Goal: Task Accomplishment & Management: Manage account settings

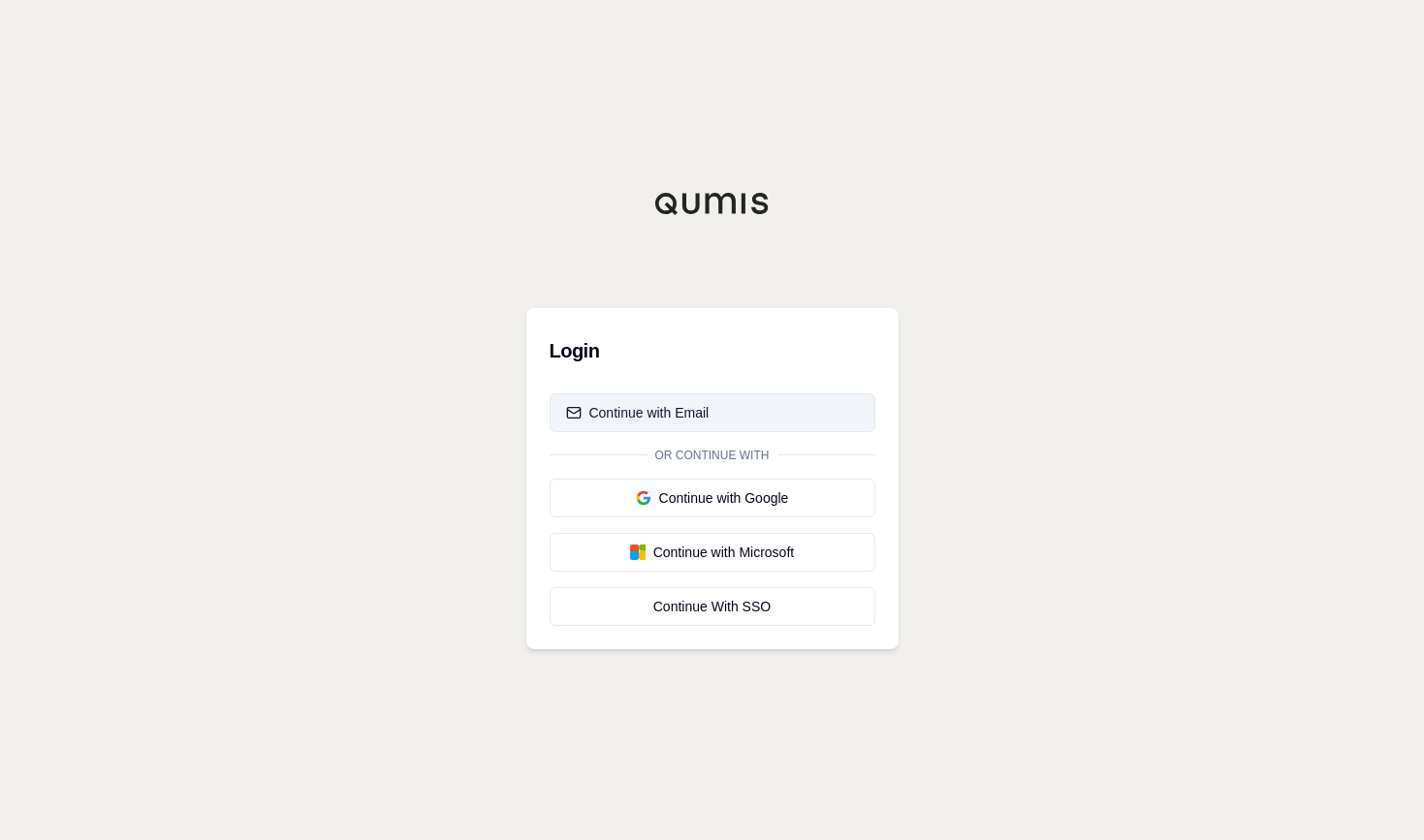
click at [670, 411] on div "Continue with Email" at bounding box center [638, 413] width 144 height 20
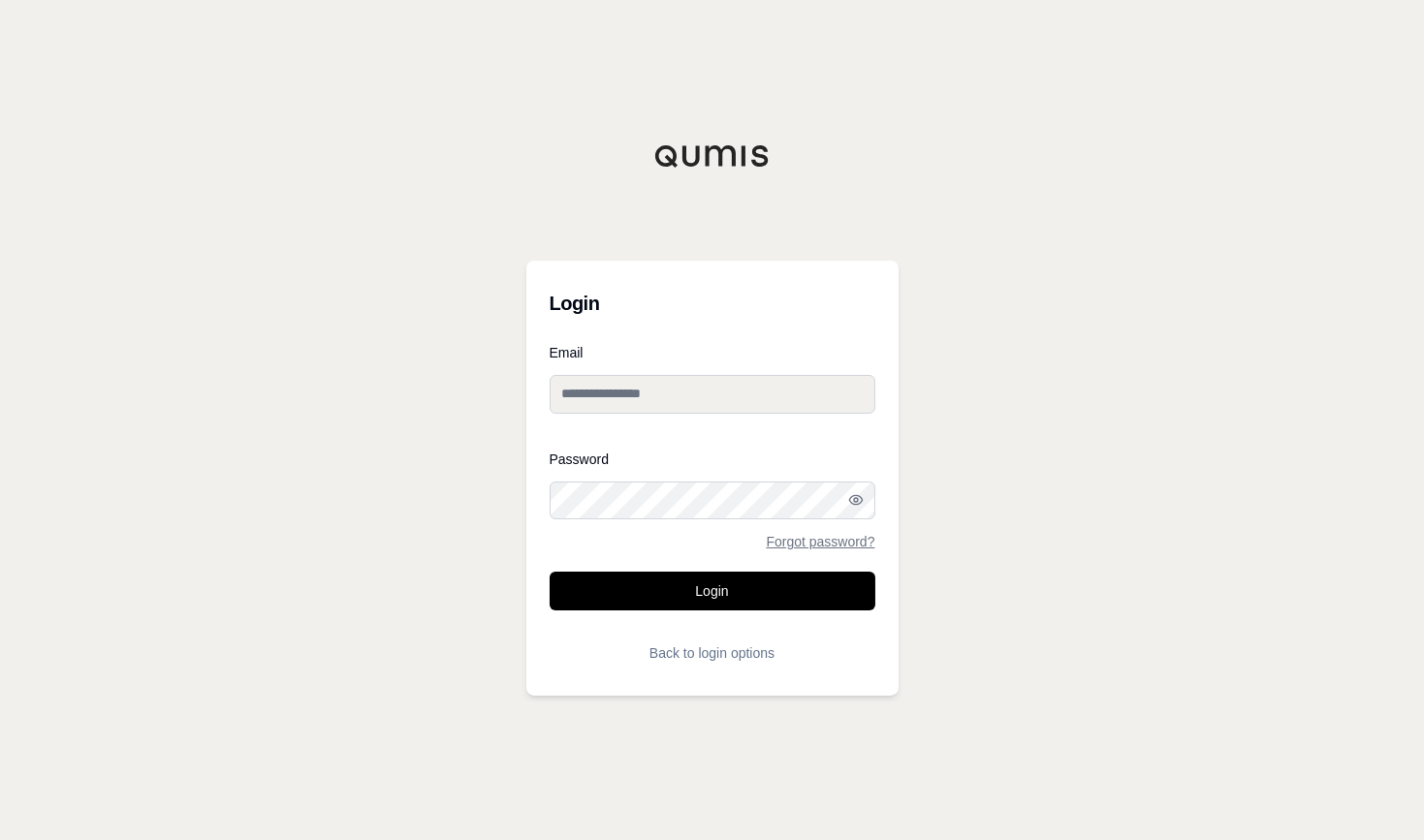
click at [669, 387] on input "Email" at bounding box center [712, 395] width 326 height 39
type input "**********"
click at [549, 572] on button "Login" at bounding box center [712, 591] width 326 height 39
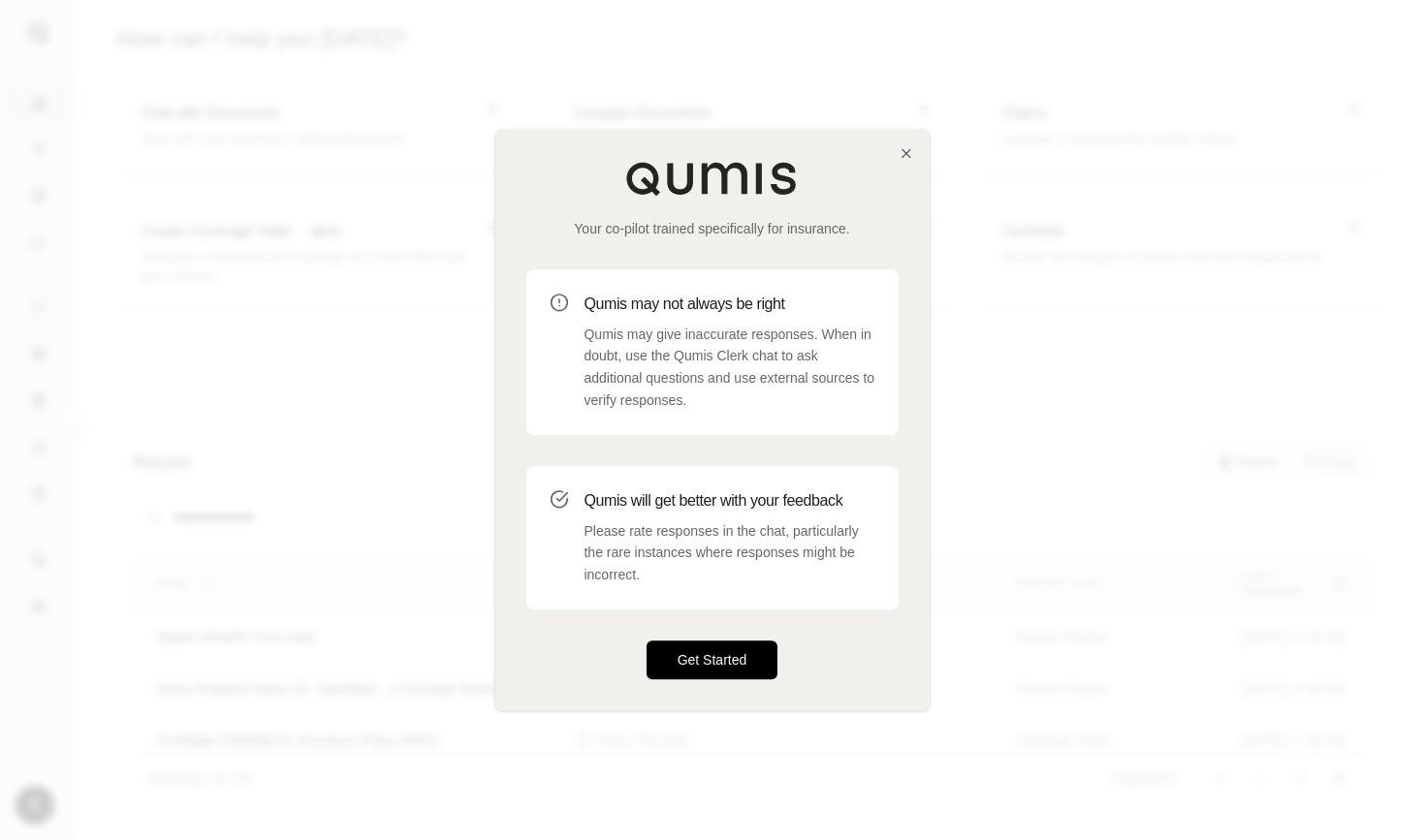
click at [724, 651] on button "Get Started" at bounding box center [712, 660] width 132 height 39
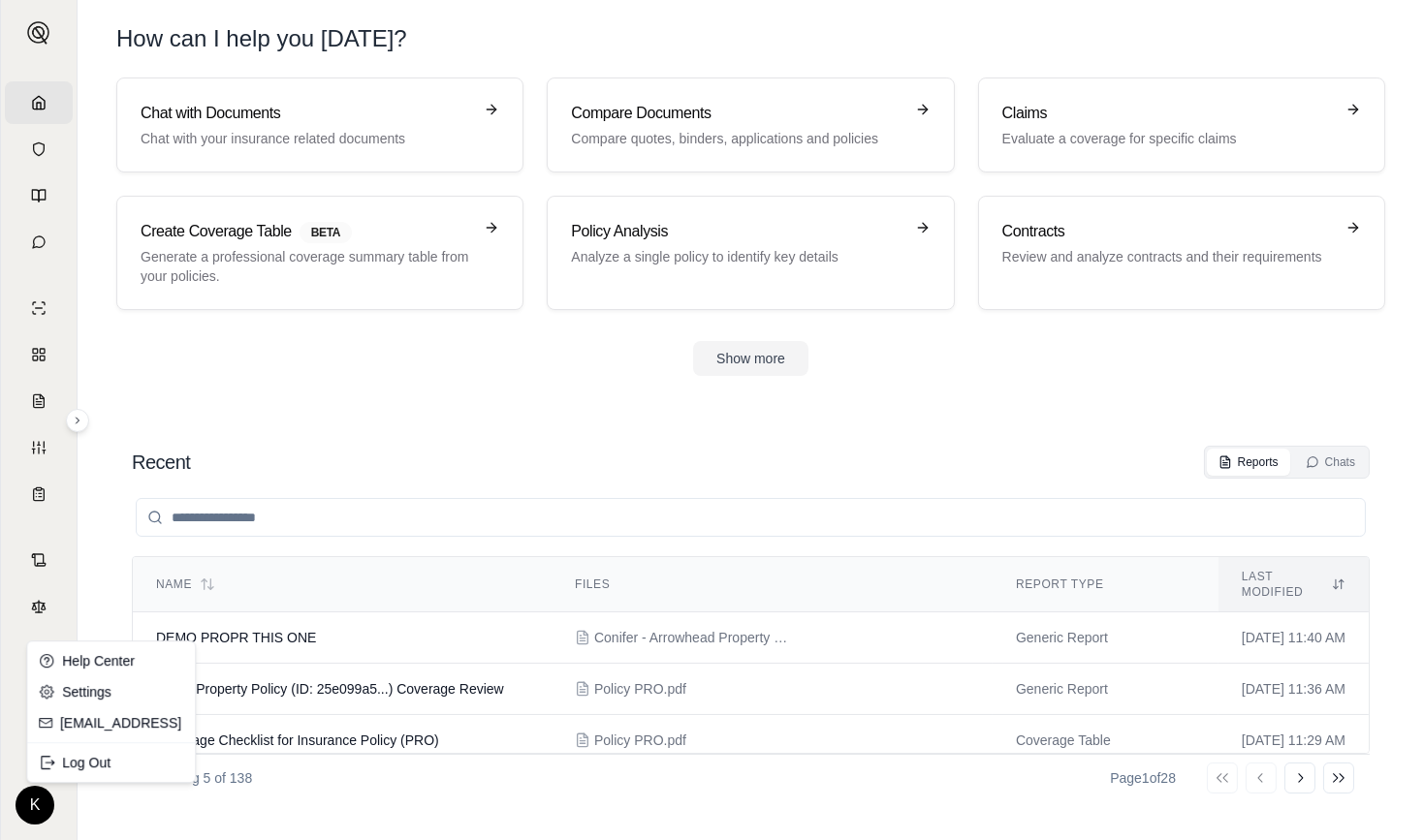
click at [28, 794] on html "Home Vault Prompts Chats Single Policy Comparisons Claims Custom Report Coverag…" at bounding box center [712, 420] width 1424 height 840
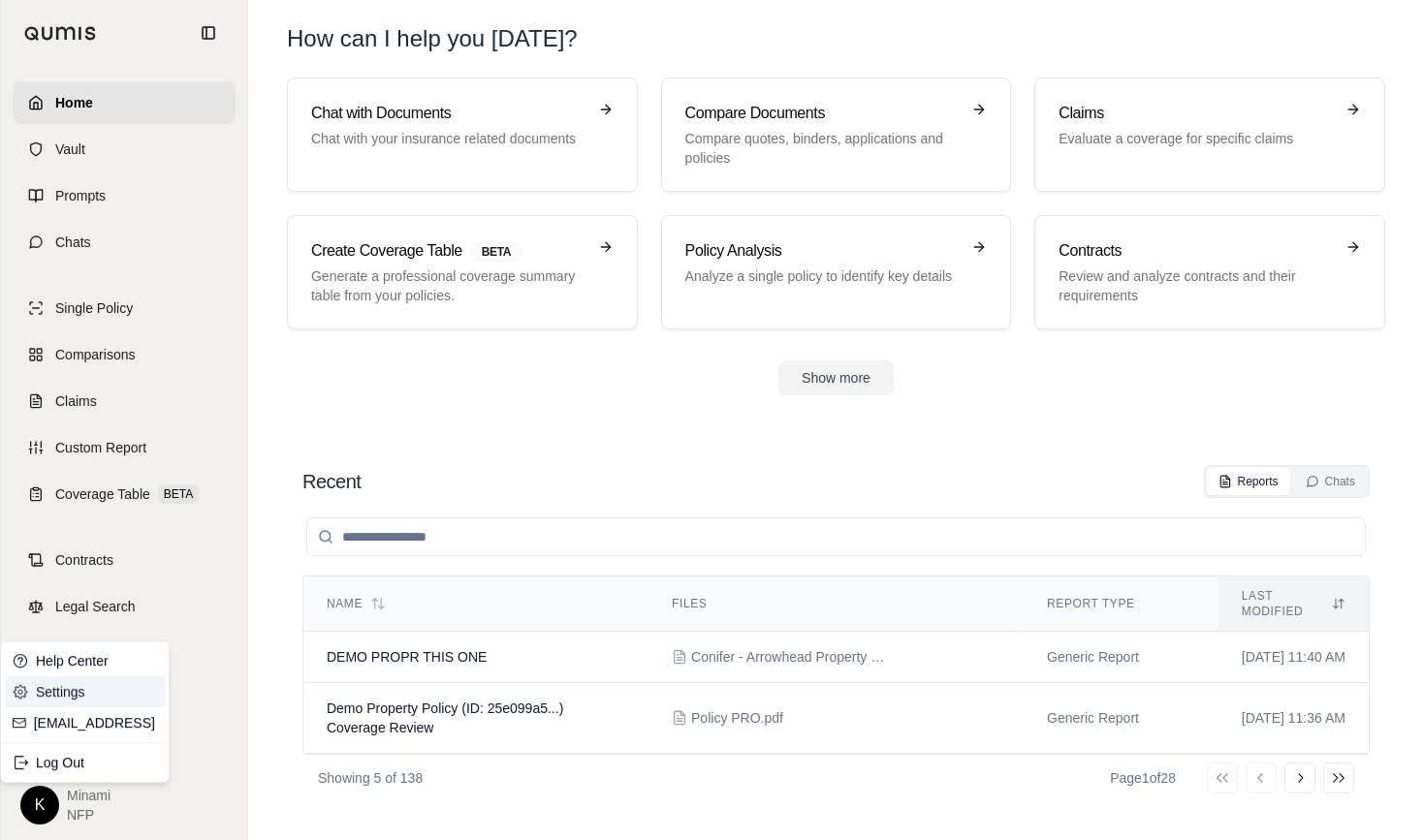
click at [68, 686] on link "Settings" at bounding box center [84, 692] width 160 height 31
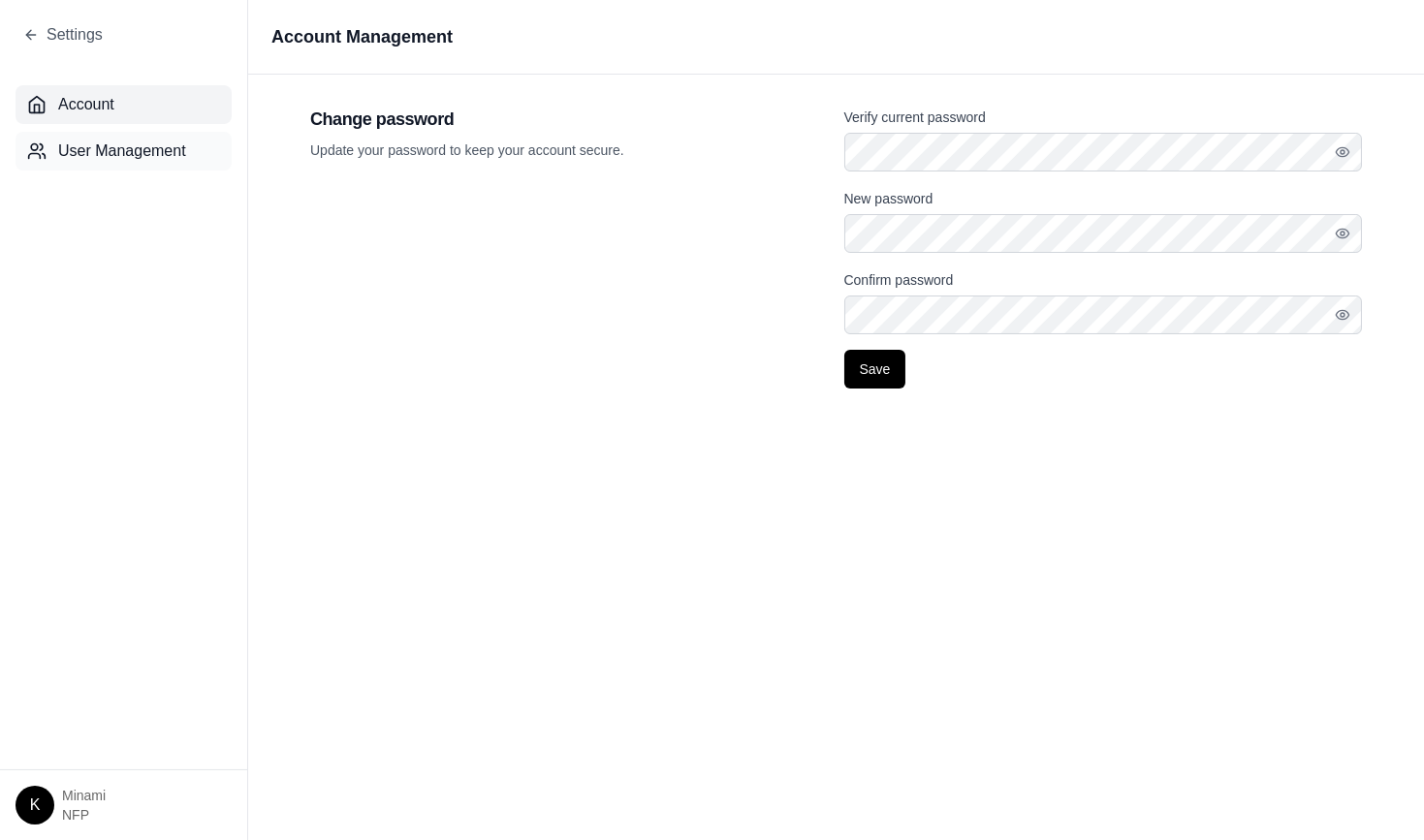
click at [137, 150] on span "User Management" at bounding box center [121, 152] width 128 height 23
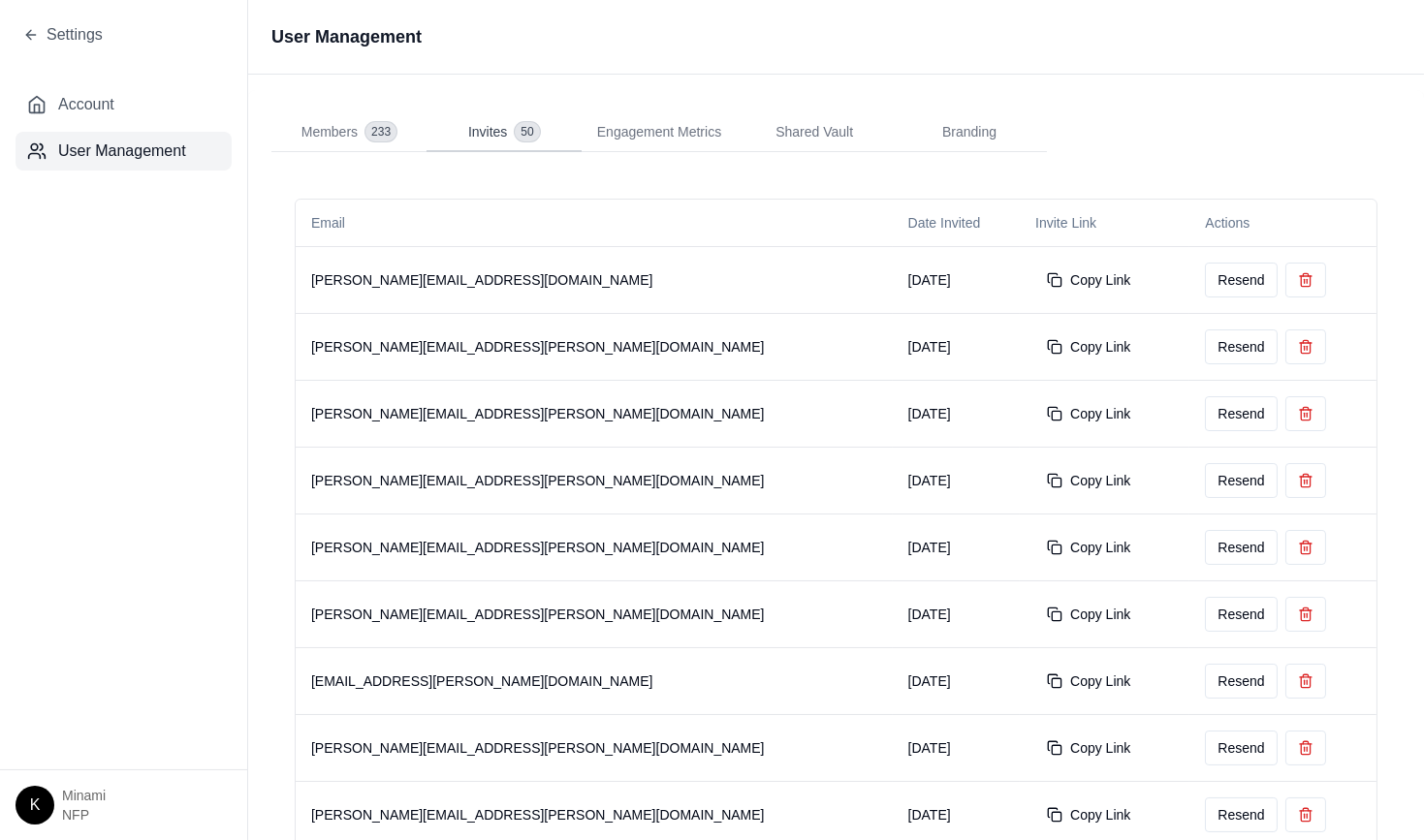
click at [481, 132] on span "Invites" at bounding box center [488, 132] width 39 height 20
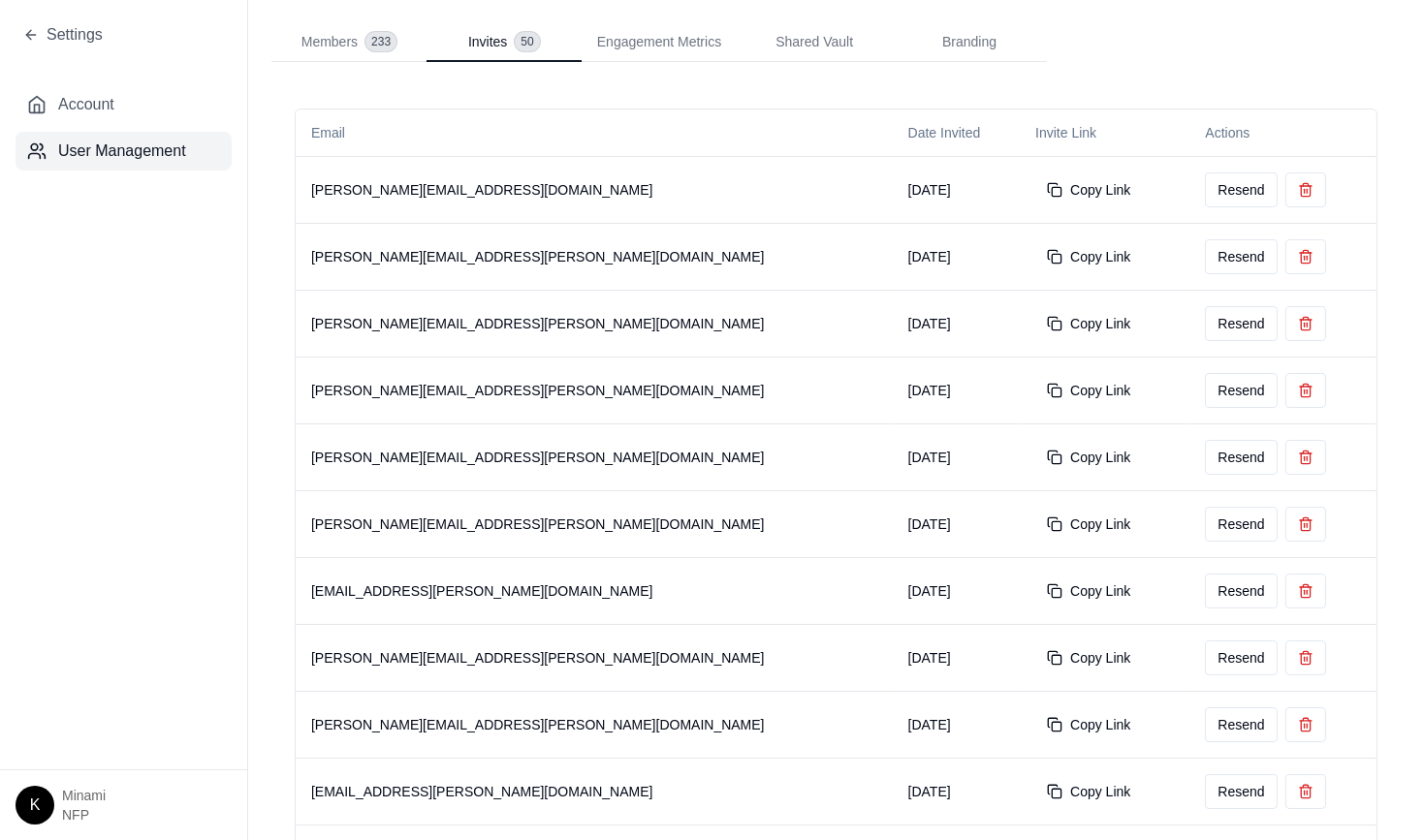
scroll to position [0, 0]
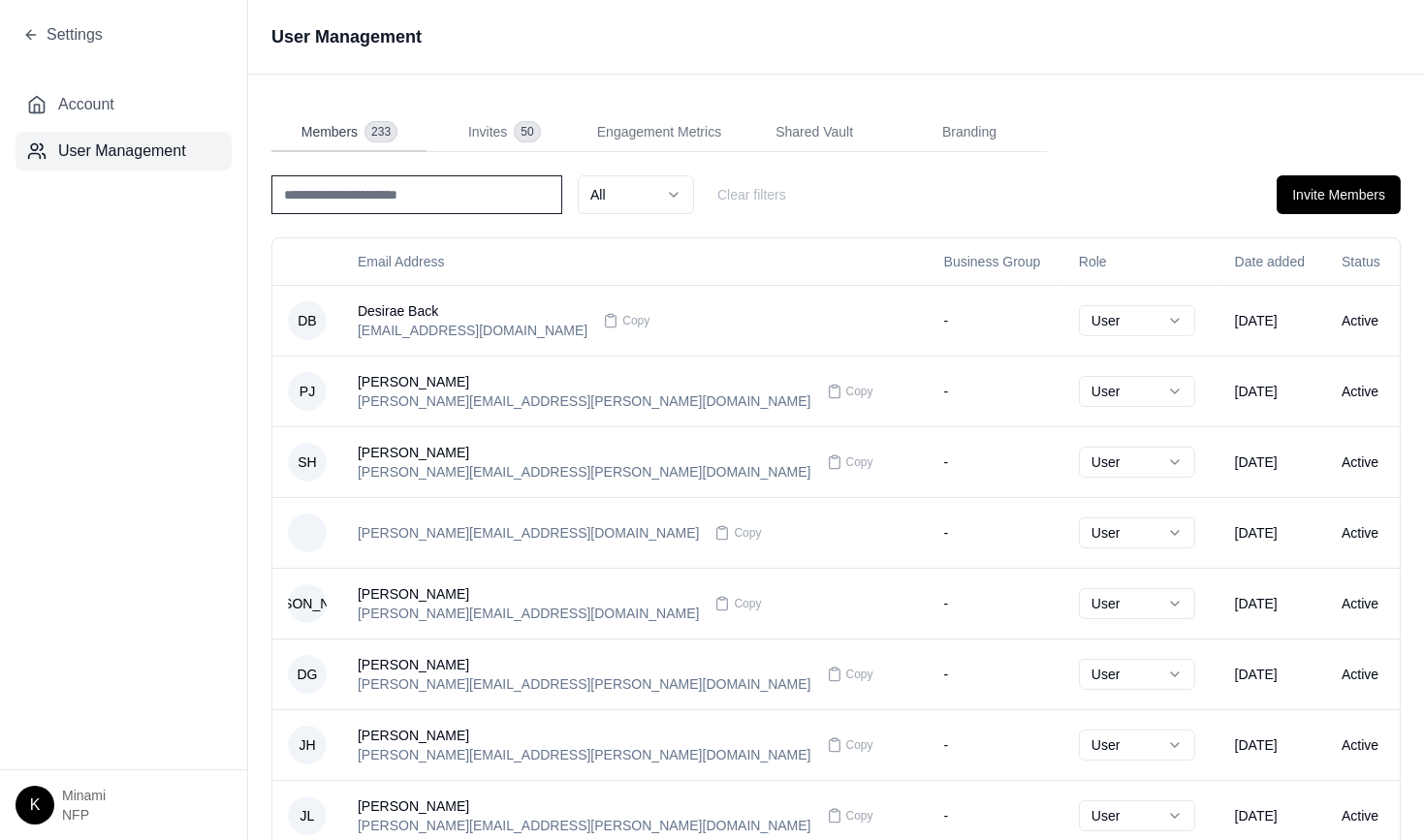
click at [325, 128] on span "Members" at bounding box center [329, 132] width 56 height 20
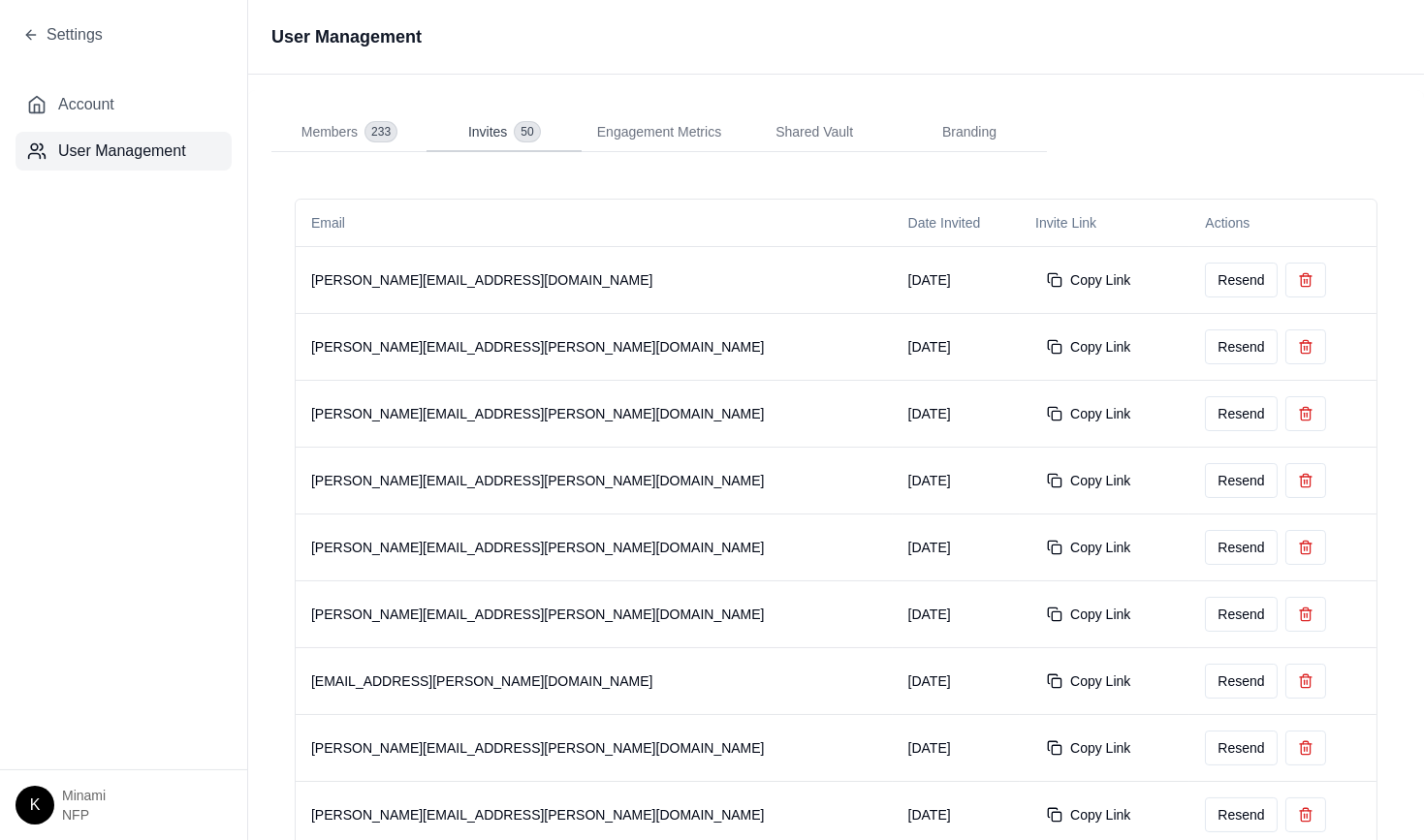
click at [489, 132] on span "Invites" at bounding box center [488, 132] width 39 height 20
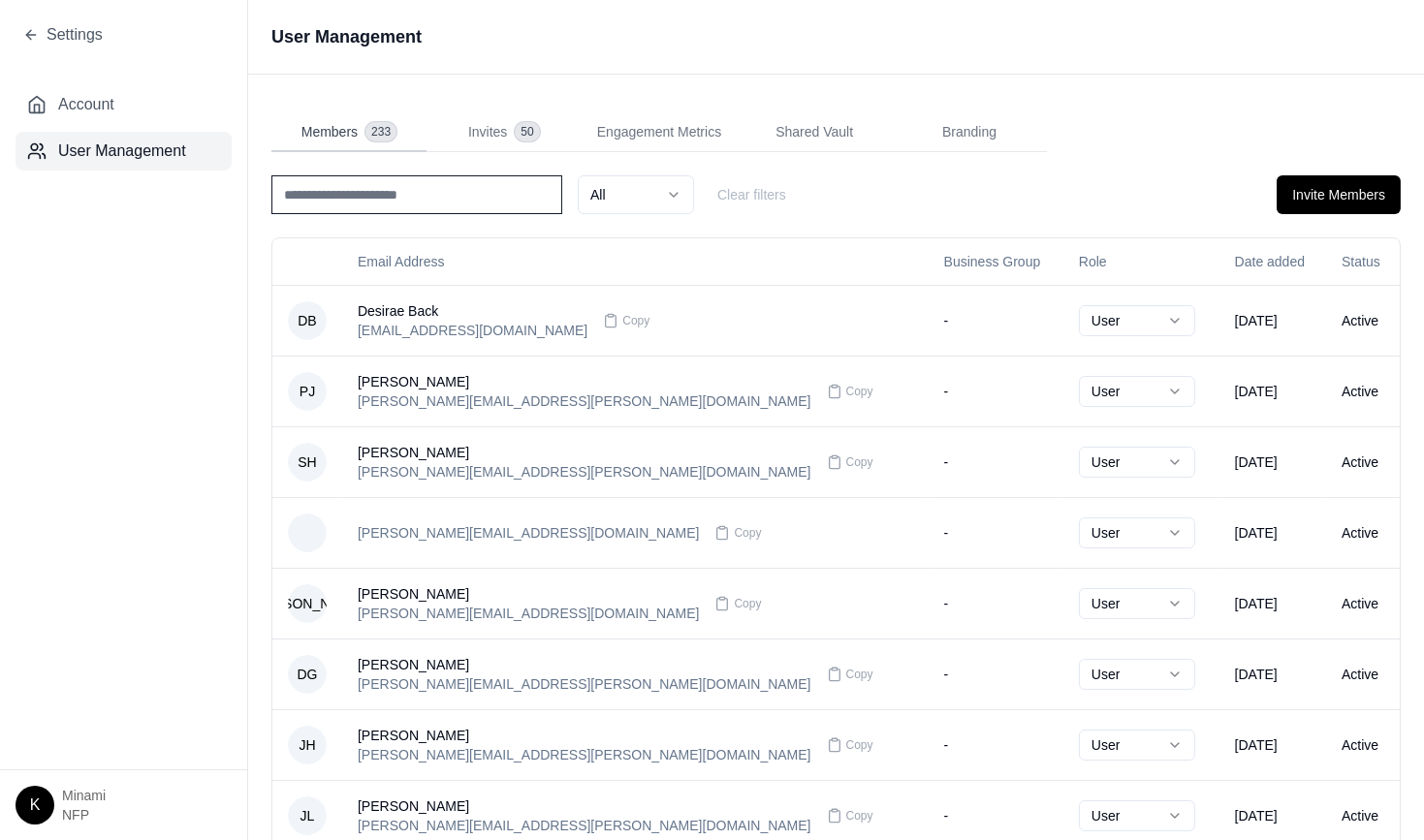
click at [340, 131] on span "Members" at bounding box center [329, 132] width 56 height 20
click at [1321, 193] on button "Invite Members" at bounding box center [1339, 195] width 124 height 39
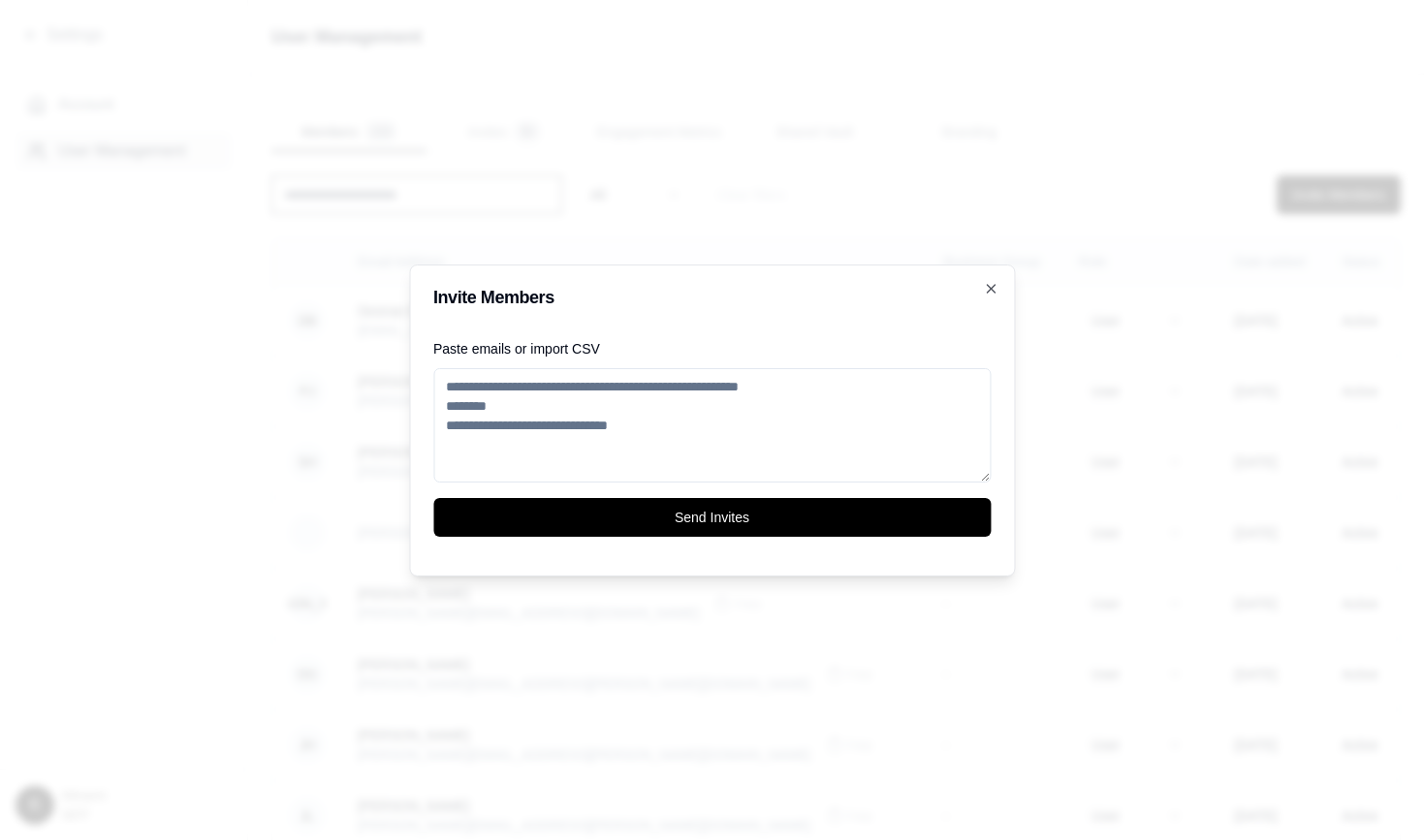
drag, startPoint x: 1181, startPoint y: 123, endPoint x: 982, endPoint y: 265, distance: 244.5
click at [1181, 123] on div at bounding box center [712, 420] width 1424 height 840
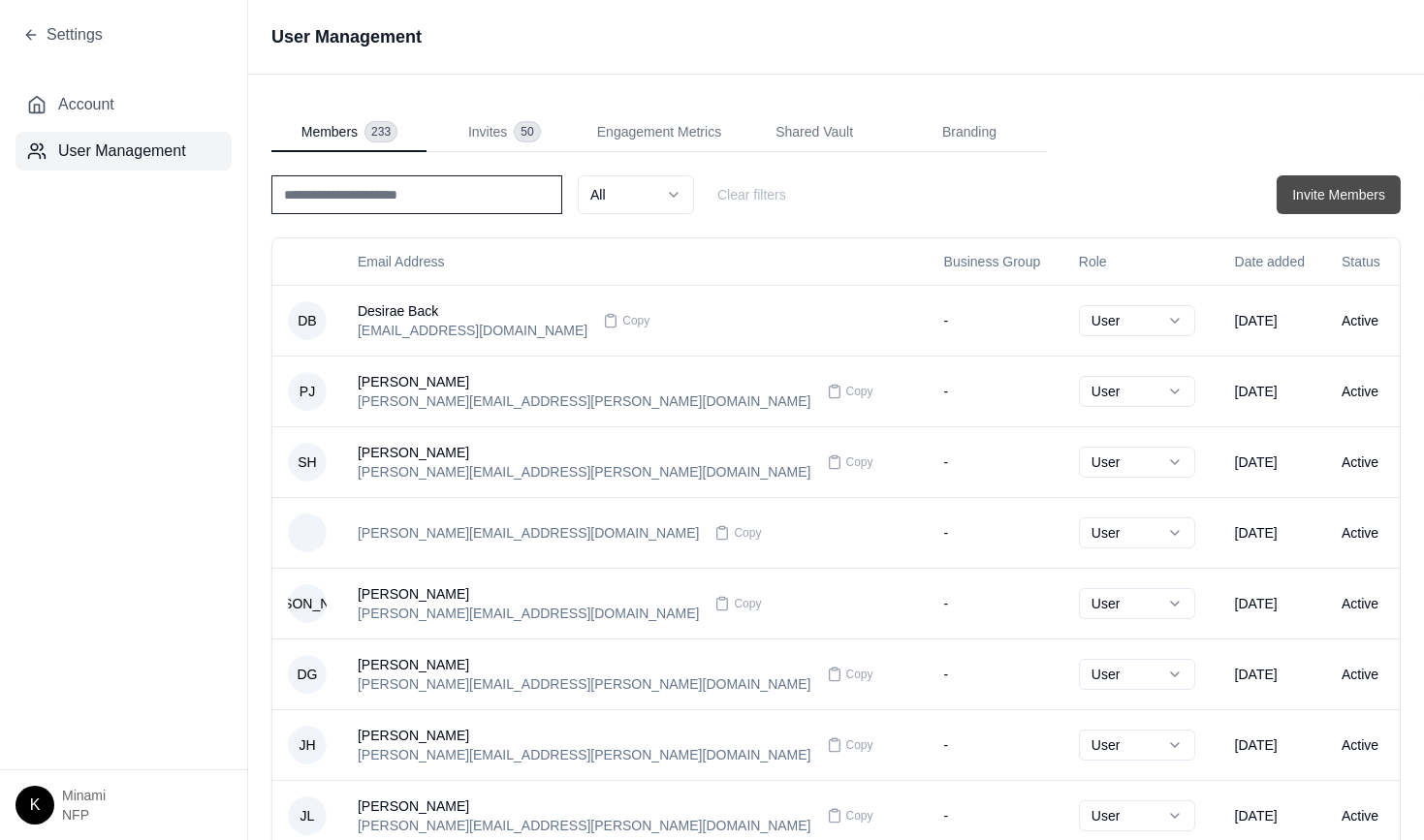
click at [1304, 190] on button "Invite Members" at bounding box center [1339, 195] width 124 height 39
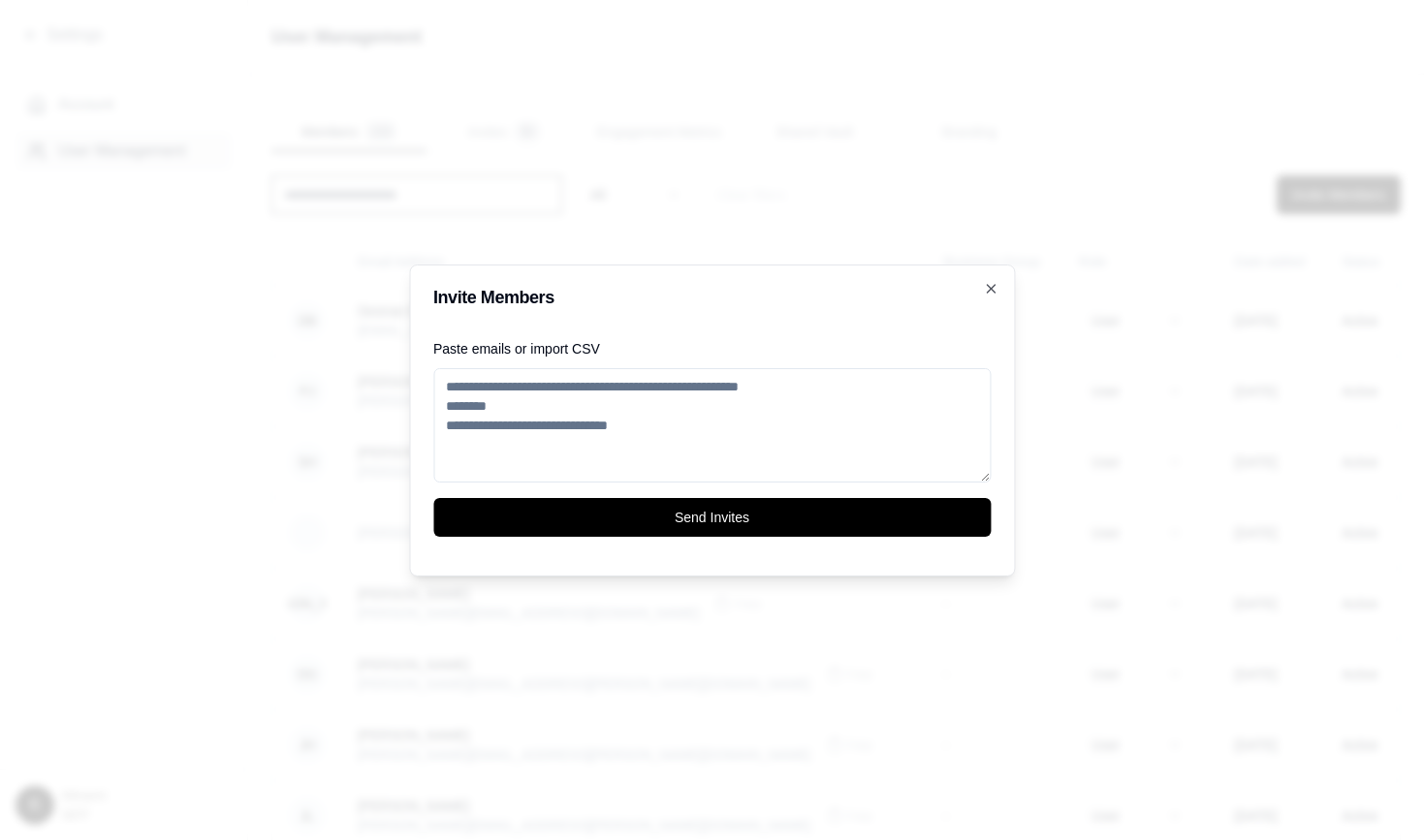
click at [683, 414] on textarea "Paste emails or import CSV" at bounding box center [712, 425] width 557 height 115
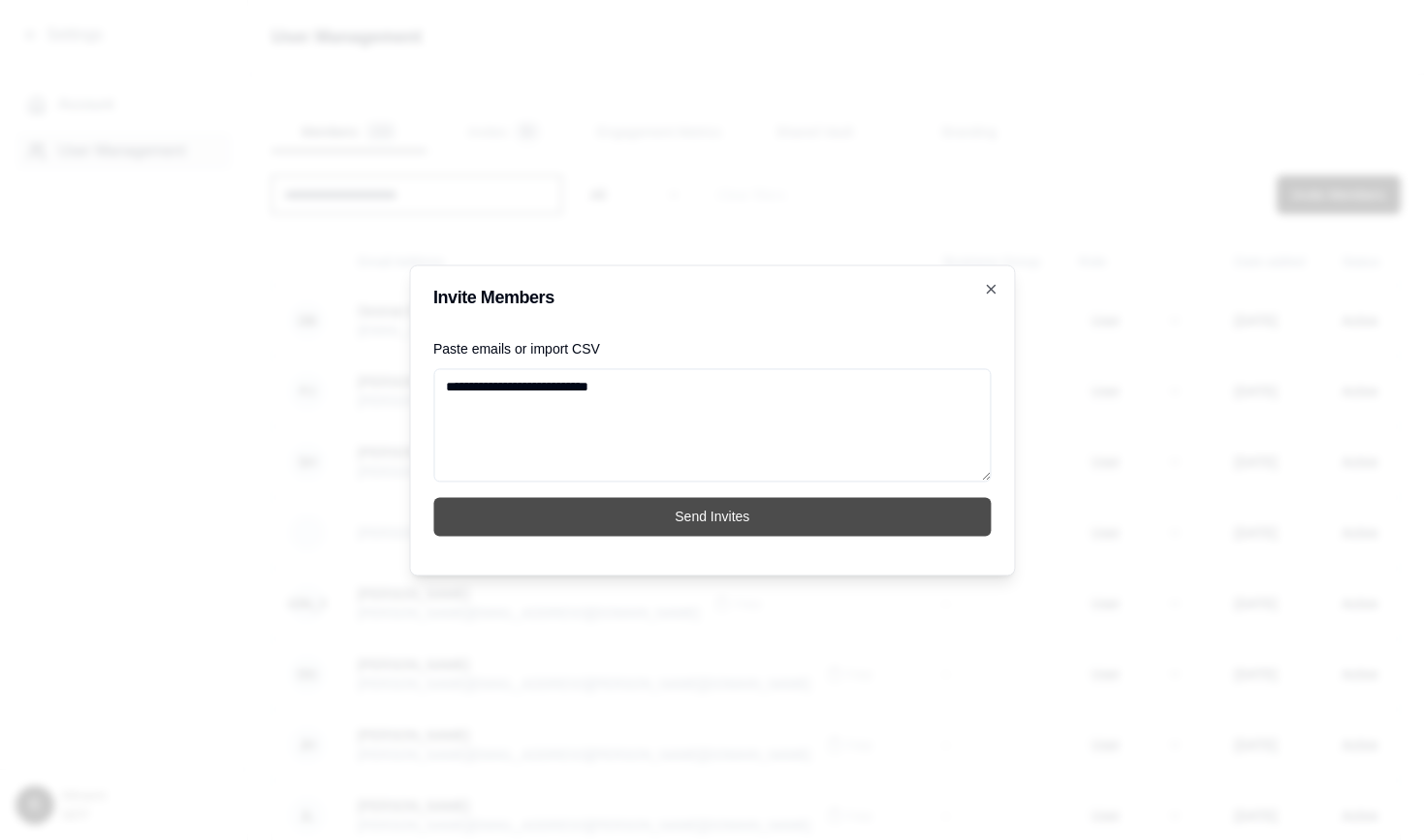
type textarea "**********"
click at [668, 523] on button "Send Invites" at bounding box center [713, 517] width 558 height 39
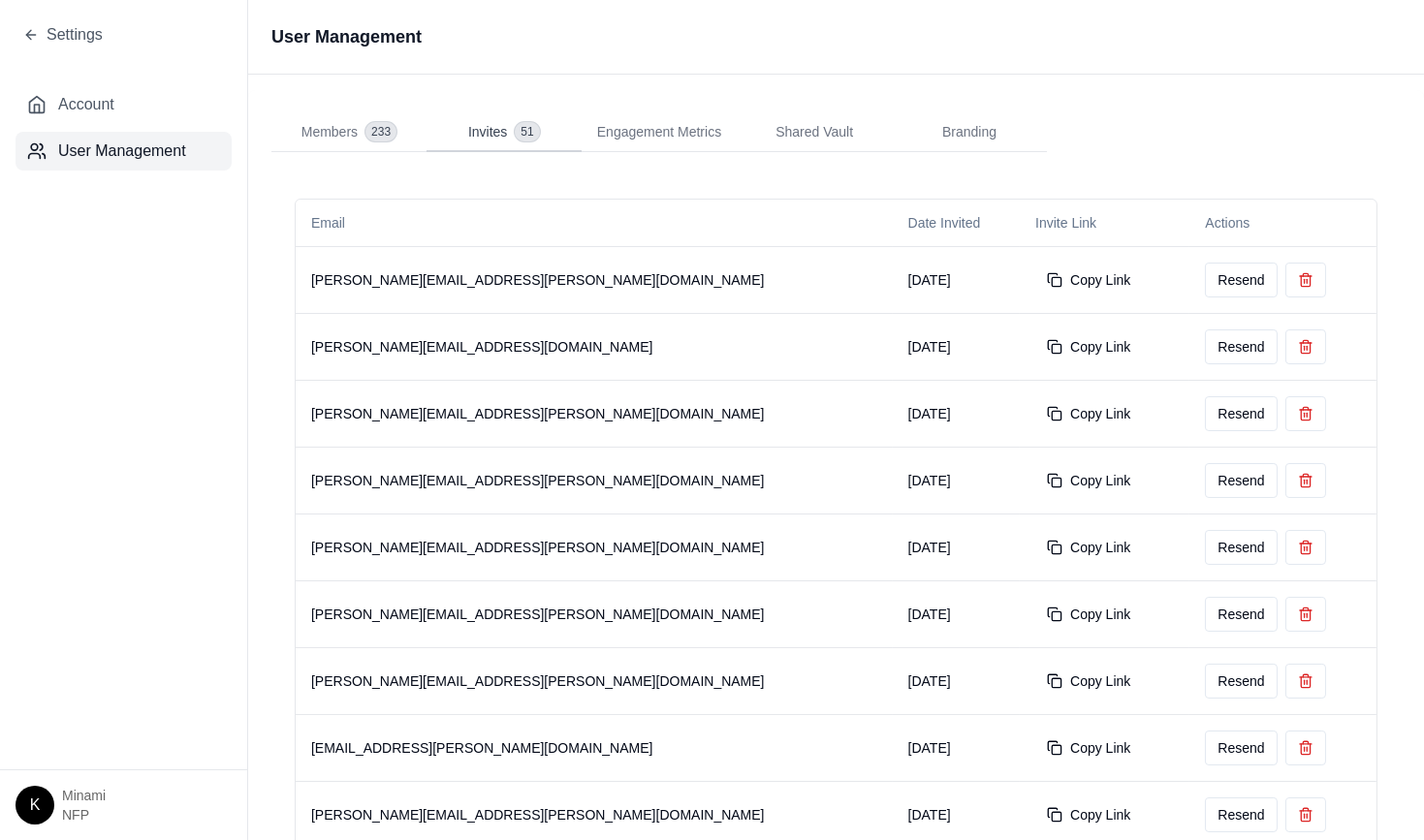
click at [489, 132] on span "Invites" at bounding box center [488, 132] width 39 height 20
click at [1035, 277] on button "Copy Link" at bounding box center [1088, 280] width 107 height 35
click at [32, 29] on icon at bounding box center [31, 35] width 16 height 16
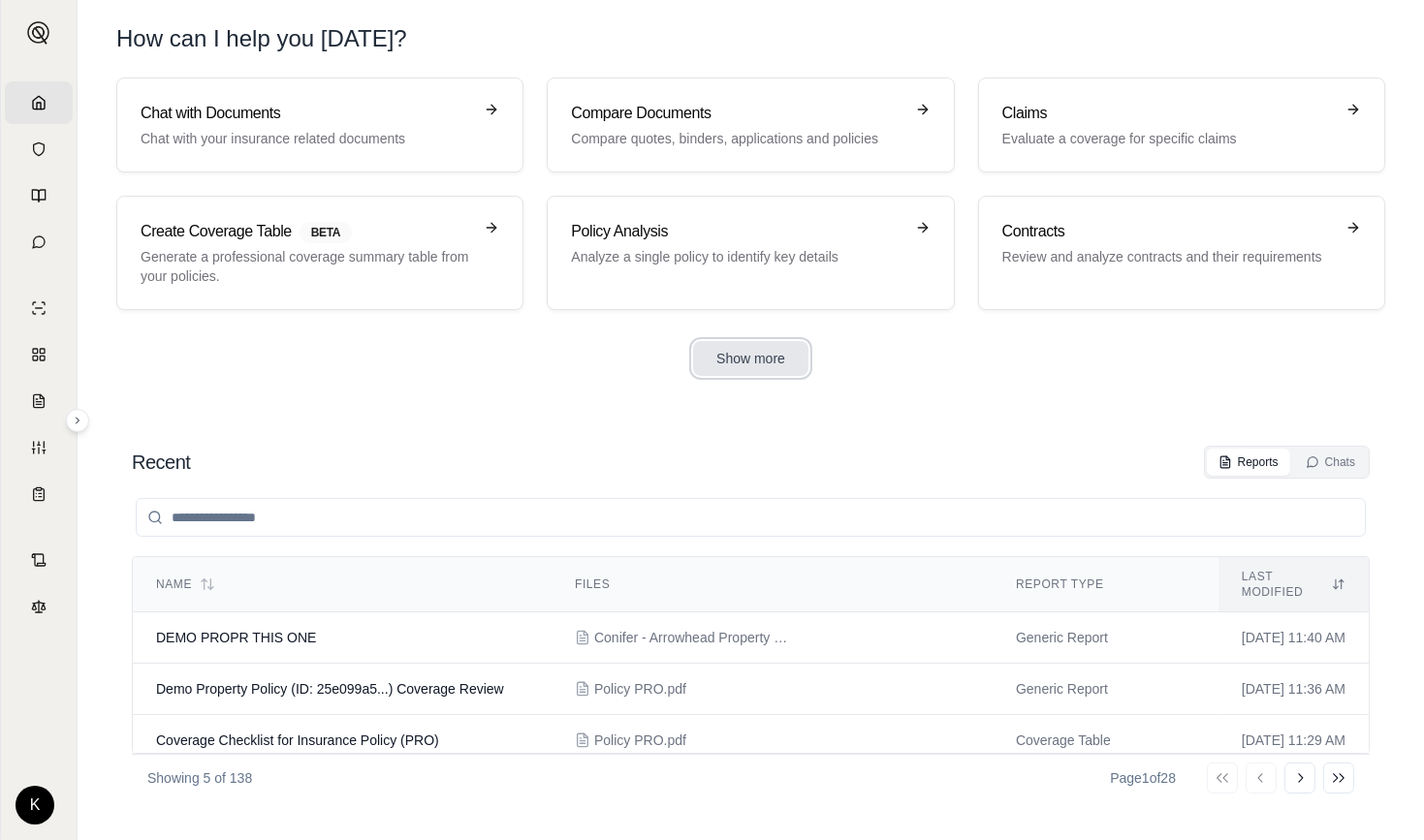
click at [755, 363] on button "Show more" at bounding box center [751, 358] width 116 height 35
